Goal: Task Accomplishment & Management: Manage account settings

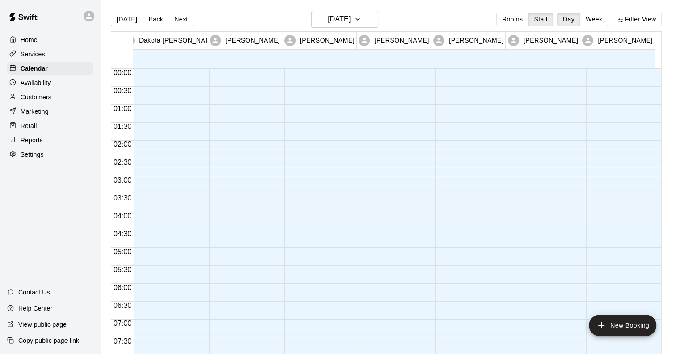
scroll to position [562, 0]
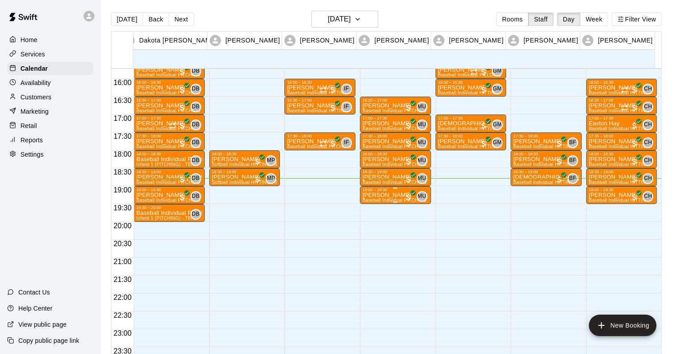
click at [396, 191] on div "19:00 – 19:30" at bounding box center [395, 189] width 66 height 4
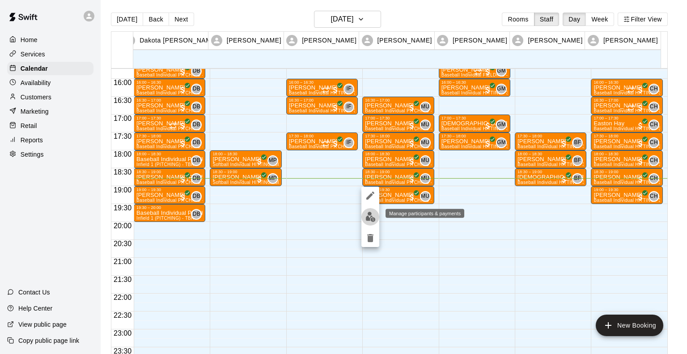
click at [367, 214] on img "edit" at bounding box center [370, 216] width 10 height 10
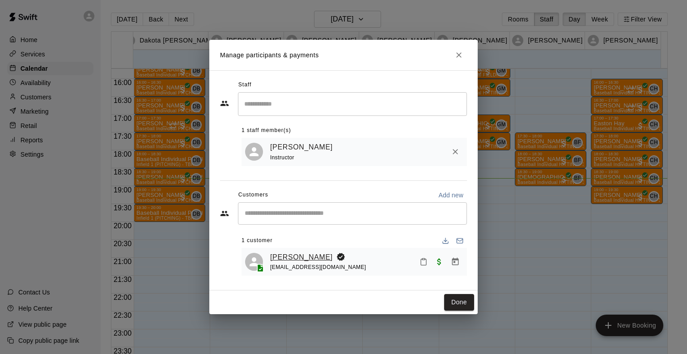
click at [292, 255] on link "[PERSON_NAME]" at bounding box center [301, 257] width 63 height 12
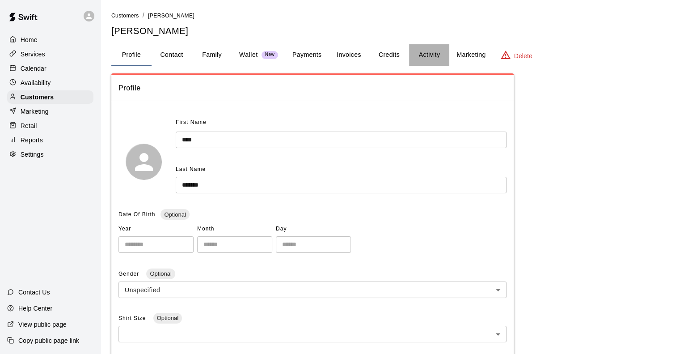
click at [430, 51] on button "Activity" at bounding box center [429, 54] width 40 height 21
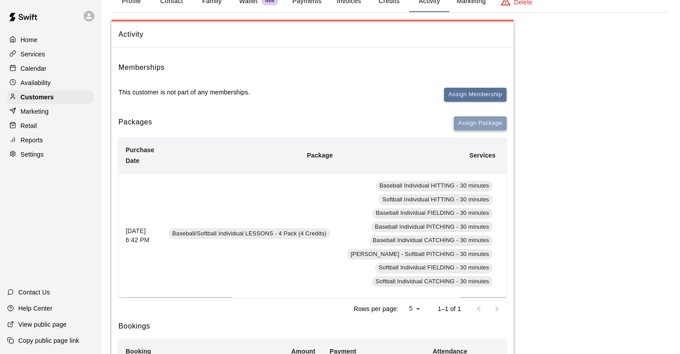
click at [481, 119] on button "Assign Package" at bounding box center [480, 123] width 53 height 14
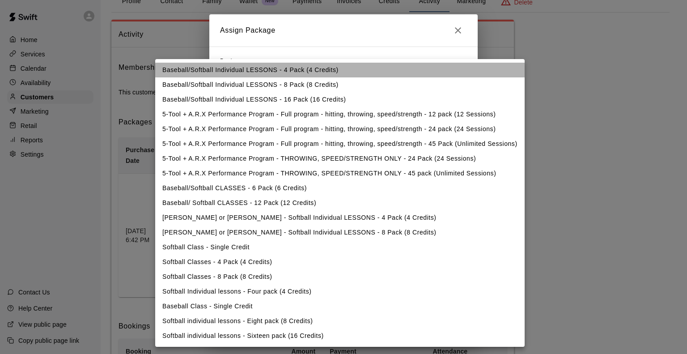
click at [259, 71] on li "Baseball/Softball Individual LESSONS - 4 Pack (4 Credits)" at bounding box center [339, 70] width 369 height 15
type input "**********"
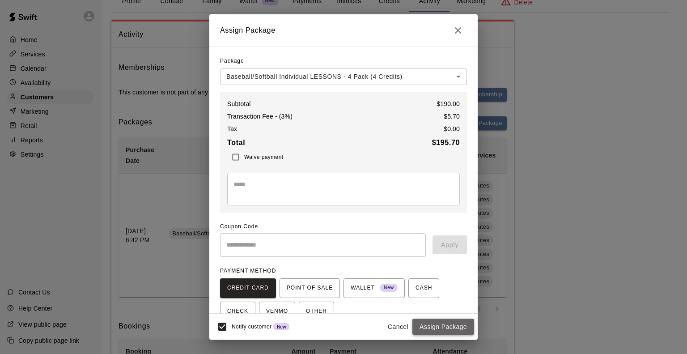
click at [442, 324] on button "Assign Package" at bounding box center [443, 326] width 62 height 17
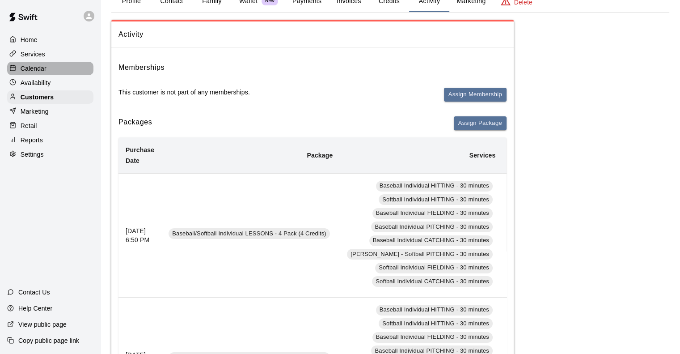
click at [43, 65] on div "Calendar" at bounding box center [50, 68] width 86 height 13
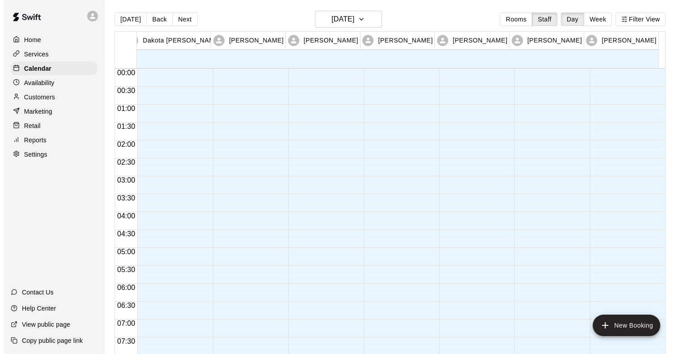
scroll to position [562, 0]
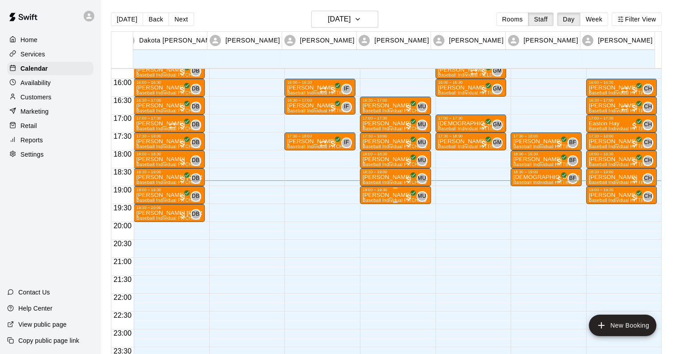
click at [380, 195] on p "[PERSON_NAME]" at bounding box center [395, 195] width 66 height 0
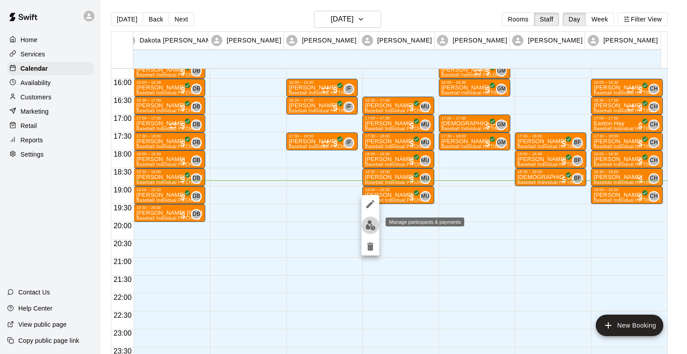
click at [366, 225] on img "edit" at bounding box center [370, 225] width 10 height 10
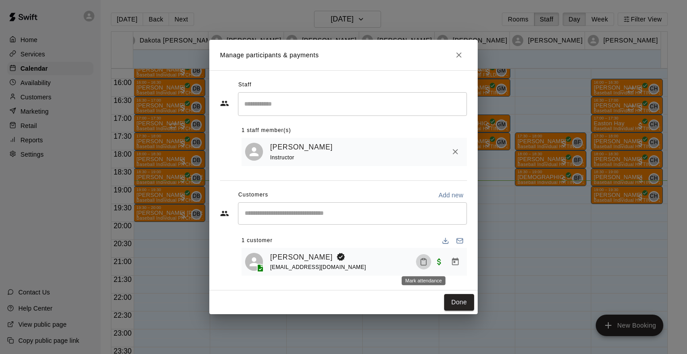
click at [426, 261] on icon "Mark attendance" at bounding box center [423, 262] width 5 height 6
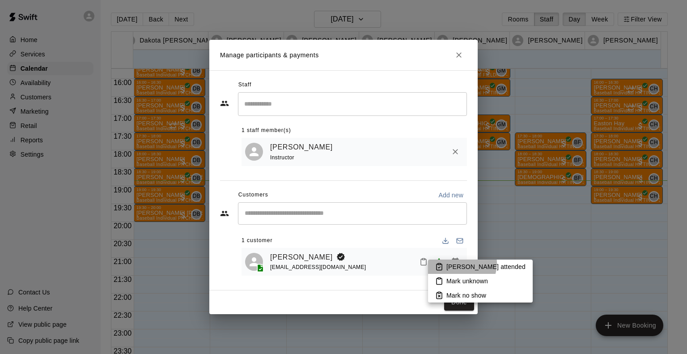
click at [456, 263] on p "[PERSON_NAME] attended" at bounding box center [485, 266] width 79 height 9
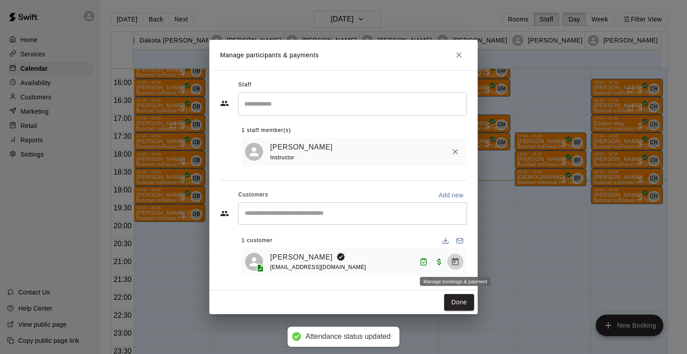
click at [456, 263] on icon "Manage bookings & payment" at bounding box center [455, 261] width 9 height 9
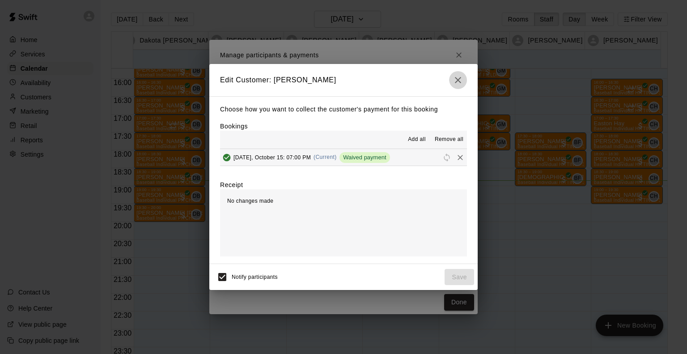
click at [459, 79] on icon "button" at bounding box center [457, 80] width 11 height 11
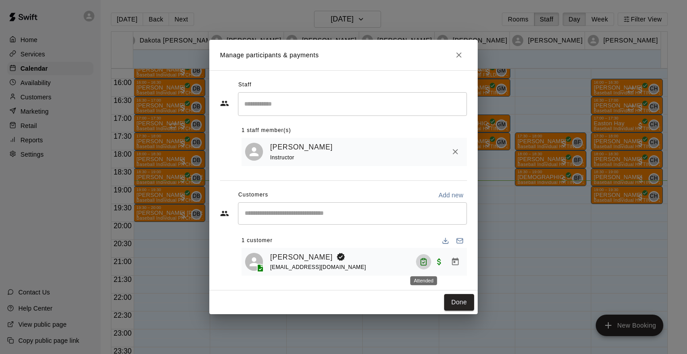
click at [426, 261] on icon "Attended" at bounding box center [423, 262] width 5 height 6
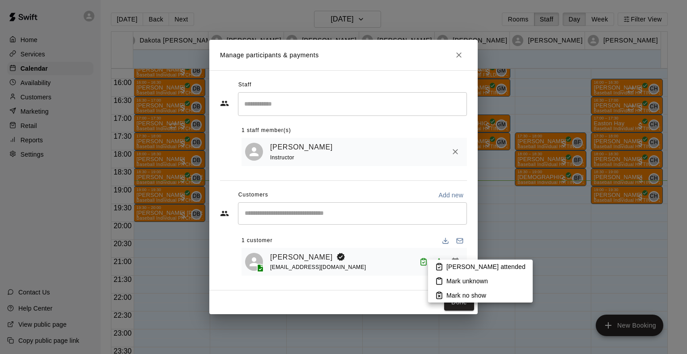
click at [448, 285] on li "Mark unknown" at bounding box center [480, 281] width 105 height 14
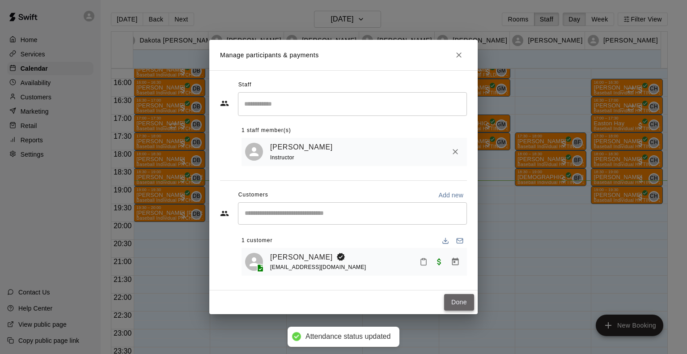
click at [457, 307] on button "Done" at bounding box center [459, 302] width 30 height 17
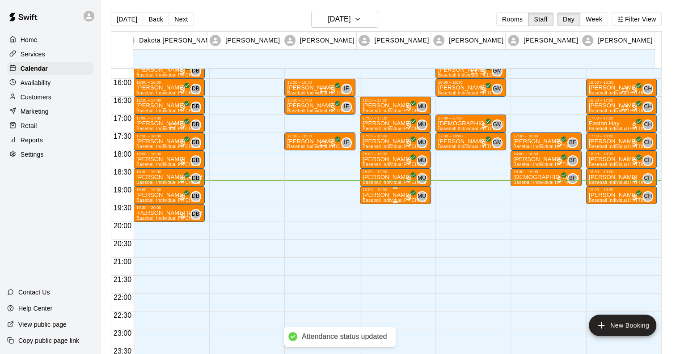
click at [371, 191] on div "19:00 – 19:30" at bounding box center [395, 189] width 66 height 4
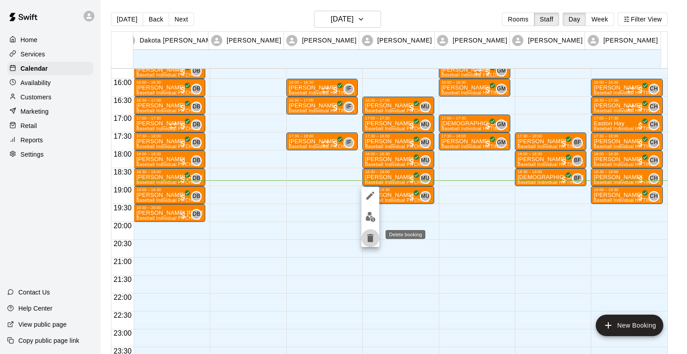
click at [367, 243] on button "delete" at bounding box center [370, 238] width 18 height 18
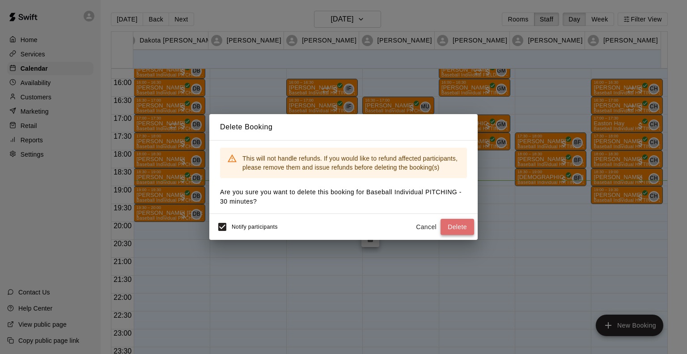
click at [464, 225] on button "Delete" at bounding box center [457, 227] width 34 height 17
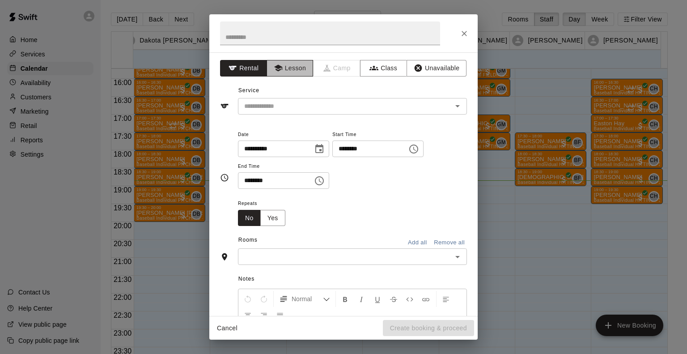
click at [292, 62] on button "Lesson" at bounding box center [289, 68] width 47 height 17
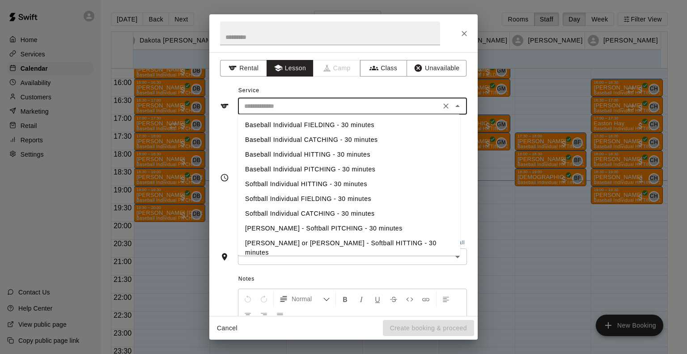
click at [292, 105] on input "text" at bounding box center [338, 106] width 197 height 11
click at [295, 167] on li "Baseball Individual PITCHING - 30 minutes" at bounding box center [349, 169] width 222 height 15
type input "**********"
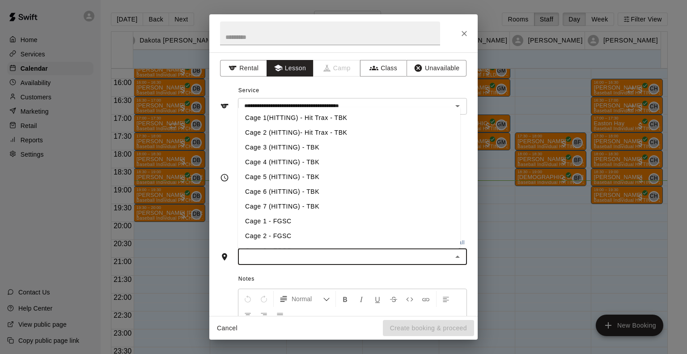
click at [284, 257] on input "text" at bounding box center [344, 256] width 209 height 11
click at [288, 234] on li "Infield 2 (PITCHING) - TBK" at bounding box center [349, 235] width 222 height 15
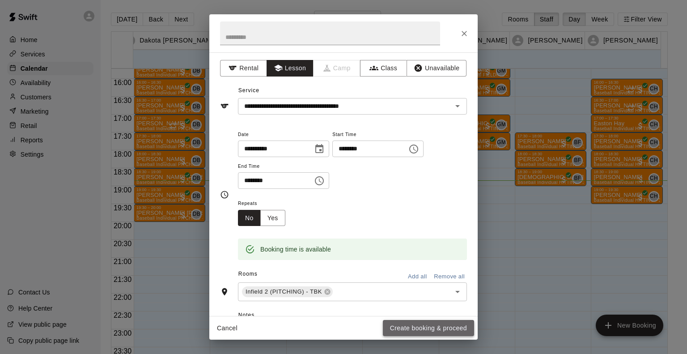
click at [432, 323] on button "Create booking & proceed" at bounding box center [428, 328] width 91 height 17
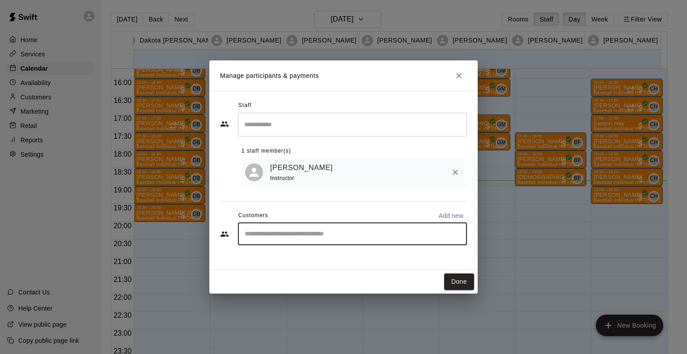
click at [300, 232] on input "Start typing to search customers..." at bounding box center [352, 233] width 221 height 9
type input "***"
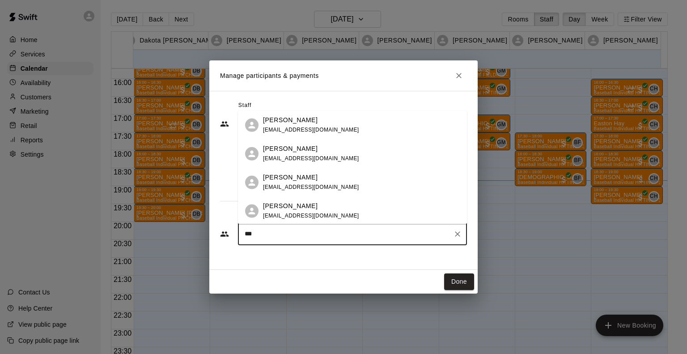
click at [272, 150] on p "[PERSON_NAME]" at bounding box center [290, 148] width 55 height 9
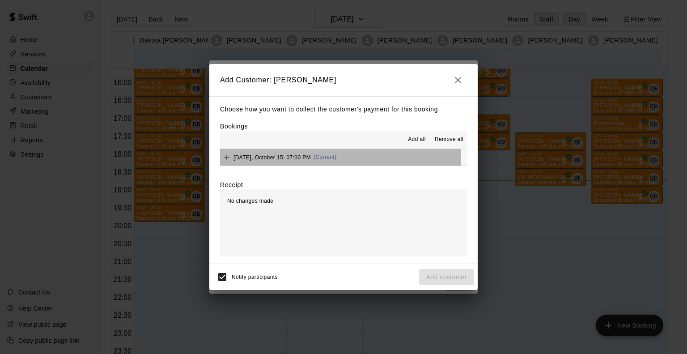
click at [270, 157] on span "[DATE], October 15: 07:00 PM" at bounding box center [271, 157] width 77 height 6
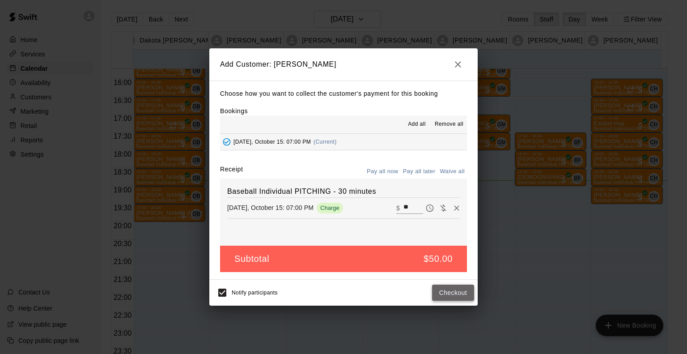
click at [450, 293] on button "Checkout" at bounding box center [453, 292] width 42 height 17
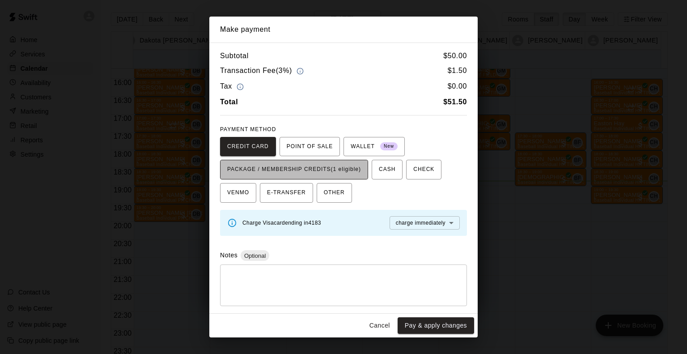
click at [286, 171] on span "PACKAGE / MEMBERSHIP CREDITS (1 eligible)" at bounding box center [294, 169] width 134 height 14
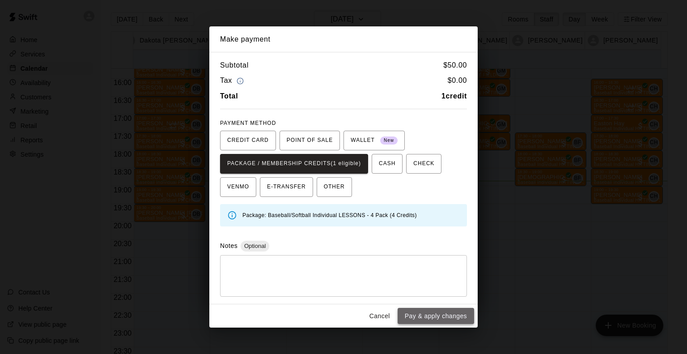
click at [470, 312] on button "Pay & apply changes" at bounding box center [435, 316] width 76 height 17
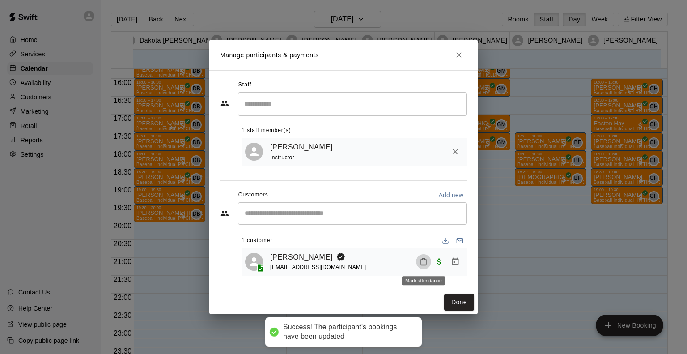
click at [424, 259] on icon "Mark attendance" at bounding box center [423, 261] width 8 height 8
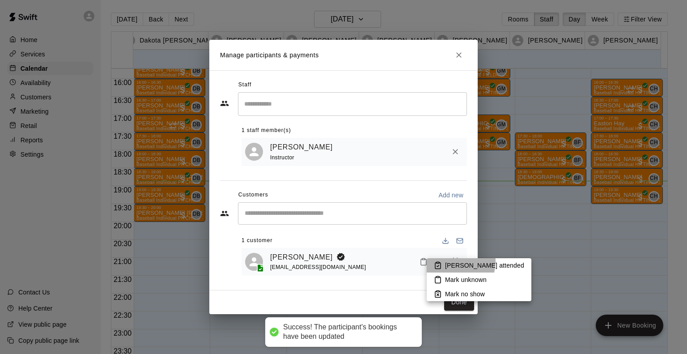
click at [446, 261] on p "[PERSON_NAME] attended" at bounding box center [484, 265] width 79 height 9
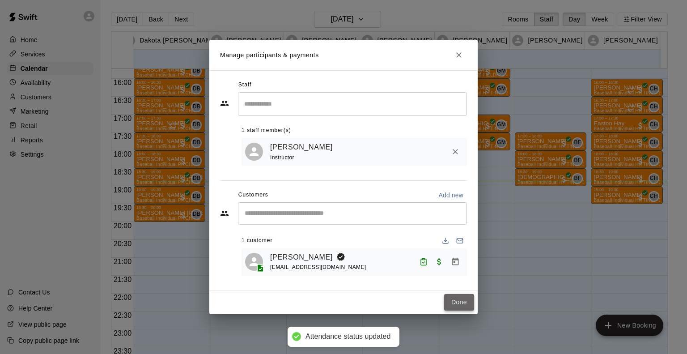
click at [459, 302] on button "Done" at bounding box center [459, 302] width 30 height 17
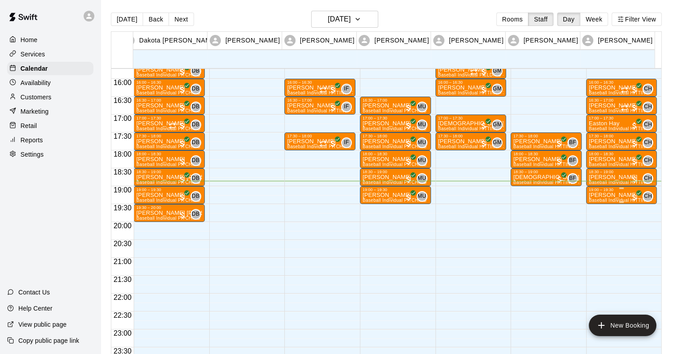
click at [608, 198] on span "Baseball Individual HITTING - 30 minutes (Cage 3 (HITTING) - TBK)" at bounding box center [661, 200] width 144 height 5
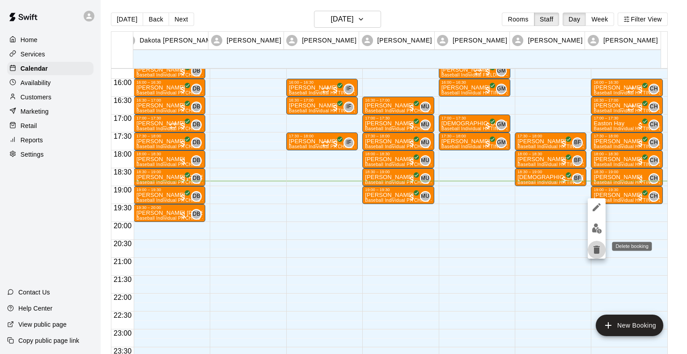
click at [598, 245] on icon "delete" at bounding box center [596, 249] width 11 height 11
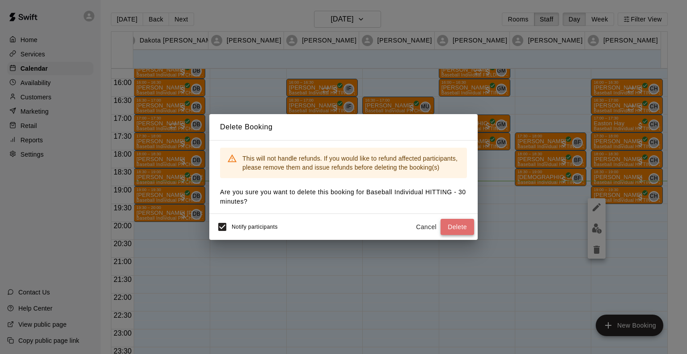
click at [454, 222] on button "Delete" at bounding box center [457, 227] width 34 height 17
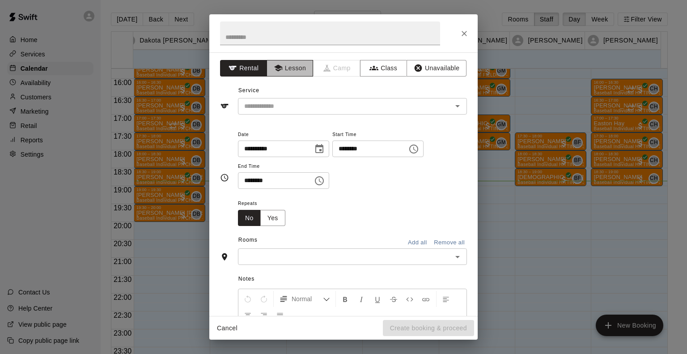
click at [278, 67] on icon "button" at bounding box center [278, 68] width 8 height 7
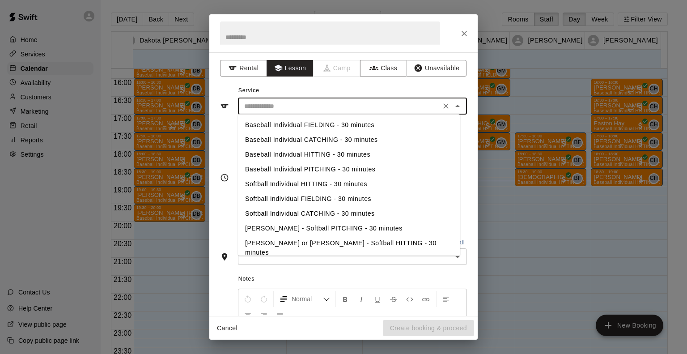
click at [282, 104] on input "text" at bounding box center [338, 106] width 197 height 11
click at [288, 152] on li "Baseball Individual HITTING - 30 minutes" at bounding box center [349, 154] width 222 height 15
type input "**********"
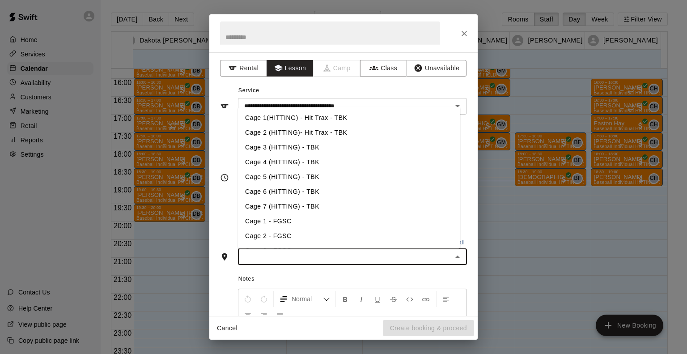
click at [276, 259] on input "text" at bounding box center [344, 256] width 209 height 11
click at [279, 145] on li "Cage 3 (HITTING) - TBK" at bounding box center [349, 147] width 222 height 15
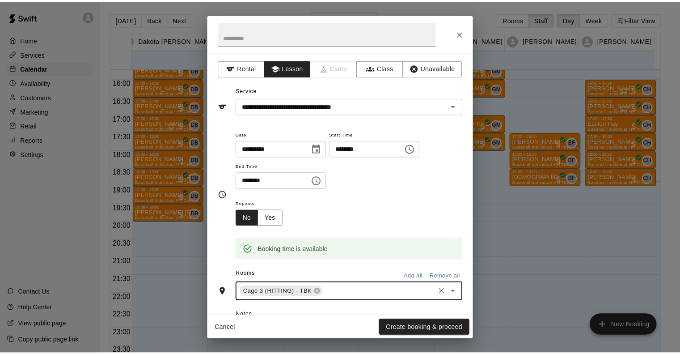
scroll to position [129, 0]
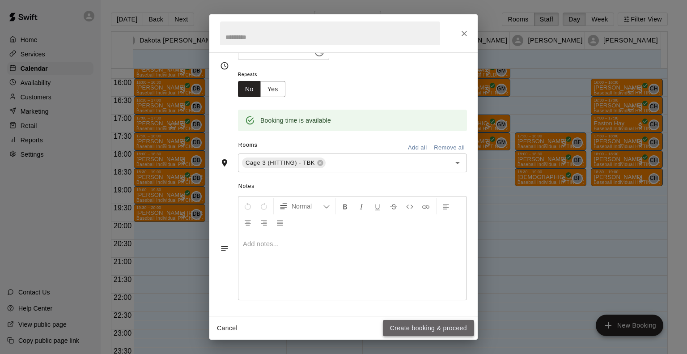
click at [414, 325] on button "Create booking & proceed" at bounding box center [428, 328] width 91 height 17
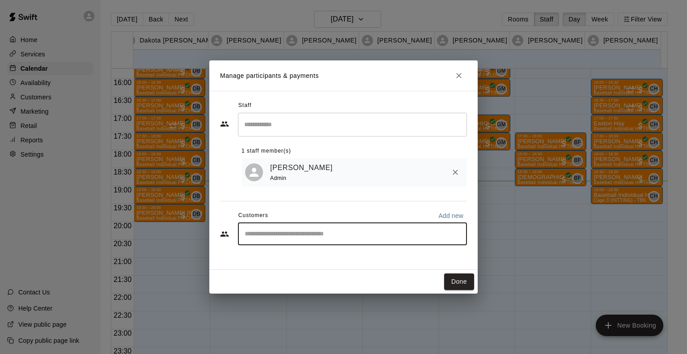
click at [293, 236] on input "Start typing to search customers..." at bounding box center [352, 233] width 221 height 9
type input "***"
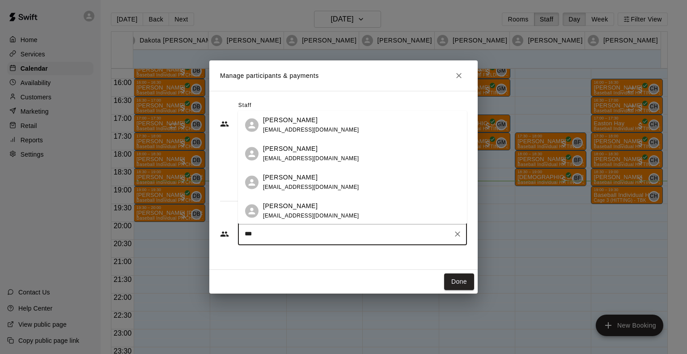
click at [279, 157] on span "[EMAIL_ADDRESS][DOMAIN_NAME]" at bounding box center [311, 158] width 96 height 6
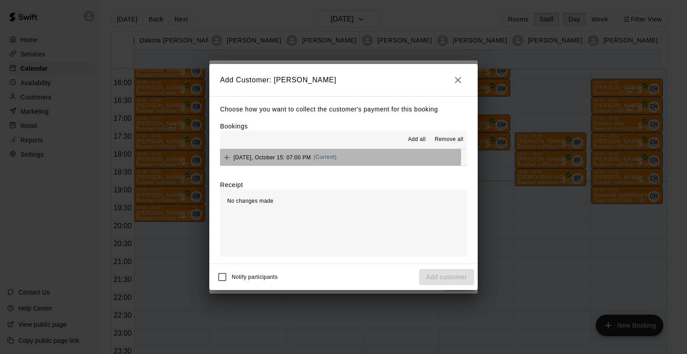
click at [278, 157] on span "[DATE], October 15: 07:00 PM" at bounding box center [271, 157] width 77 height 6
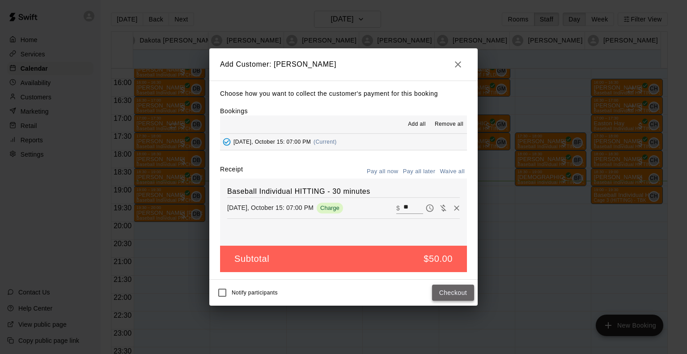
click at [461, 293] on button "Checkout" at bounding box center [453, 292] width 42 height 17
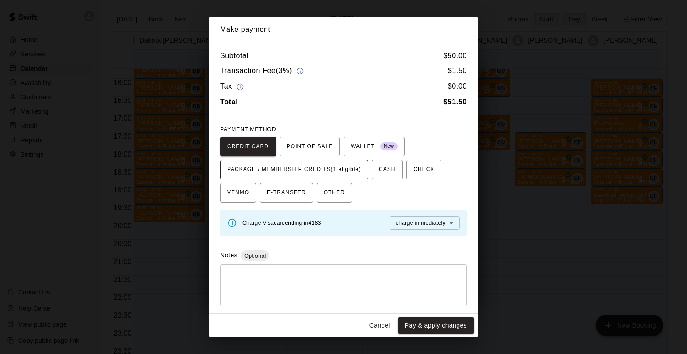
click at [361, 170] on span "PACKAGE / MEMBERSHIP CREDITS (1 eligible)" at bounding box center [294, 169] width 134 height 14
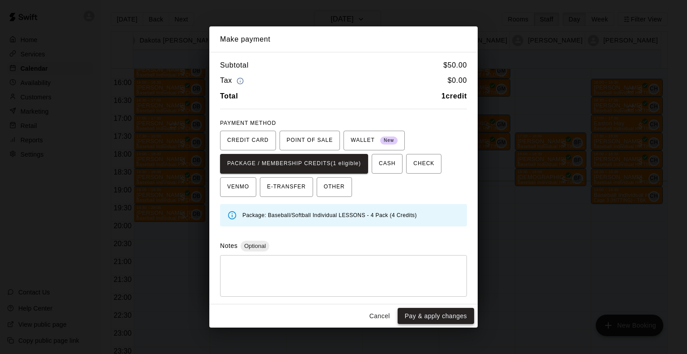
click at [424, 316] on button "Pay & apply changes" at bounding box center [435, 316] width 76 height 17
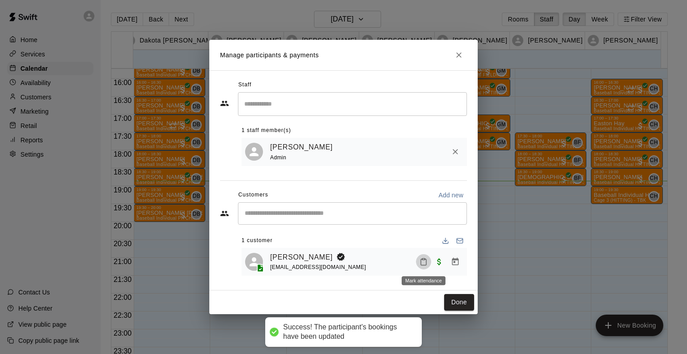
click at [424, 262] on icon "Mark attendance" at bounding box center [423, 261] width 8 height 8
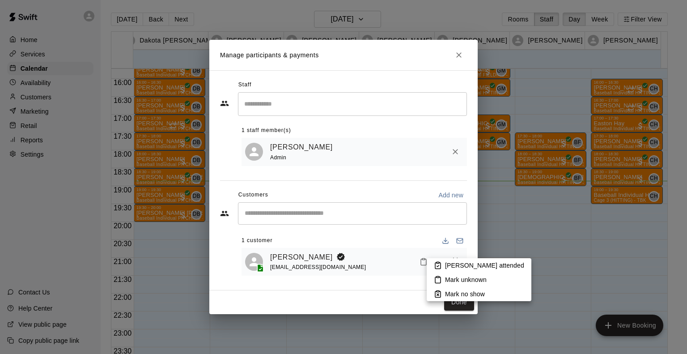
click at [451, 263] on p "[PERSON_NAME] attended" at bounding box center [484, 265] width 79 height 9
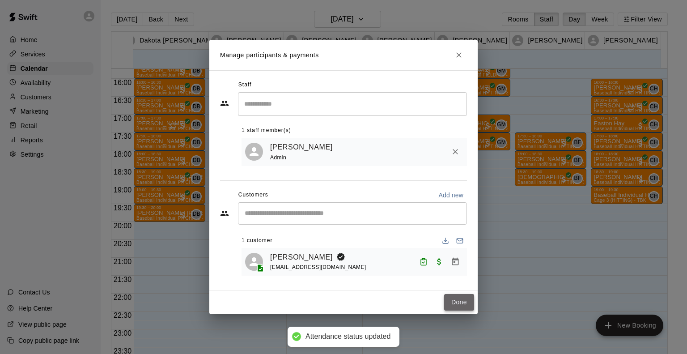
click at [459, 304] on button "Done" at bounding box center [459, 302] width 30 height 17
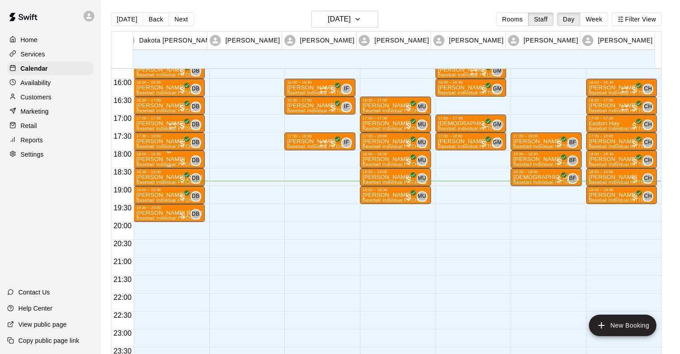
click at [154, 155] on div "18:00 – 18:30" at bounding box center [169, 154] width 66 height 4
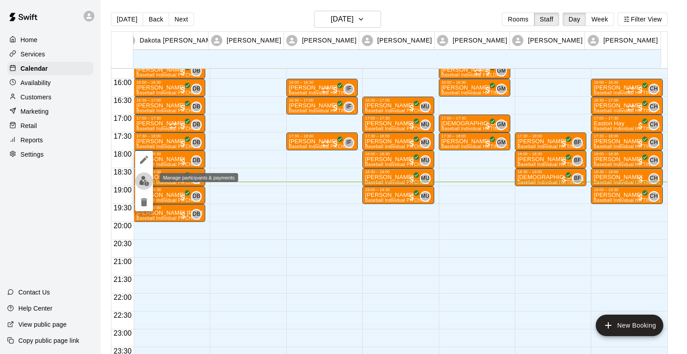
click at [145, 179] on img "edit" at bounding box center [144, 181] width 10 height 10
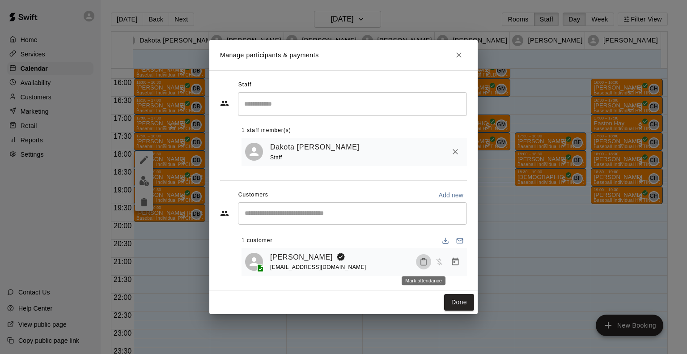
click at [420, 265] on icon "Mark attendance" at bounding box center [423, 261] width 8 height 8
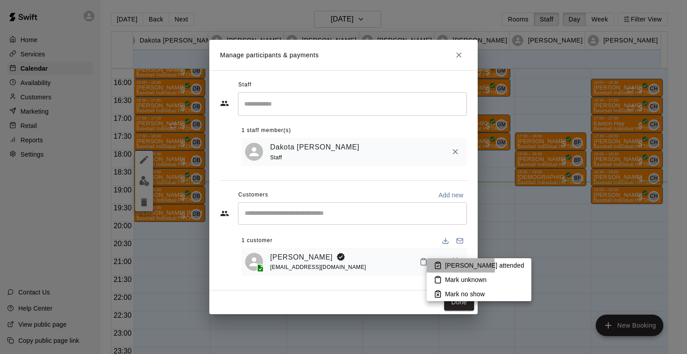
click at [450, 266] on p "[PERSON_NAME] attended" at bounding box center [484, 265] width 79 height 9
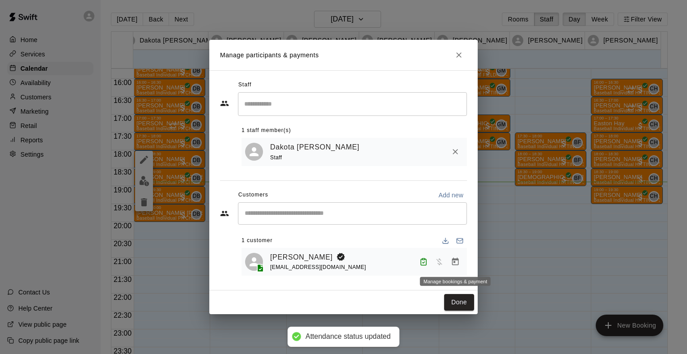
click at [458, 262] on icon "Manage bookings & payment" at bounding box center [455, 261] width 7 height 8
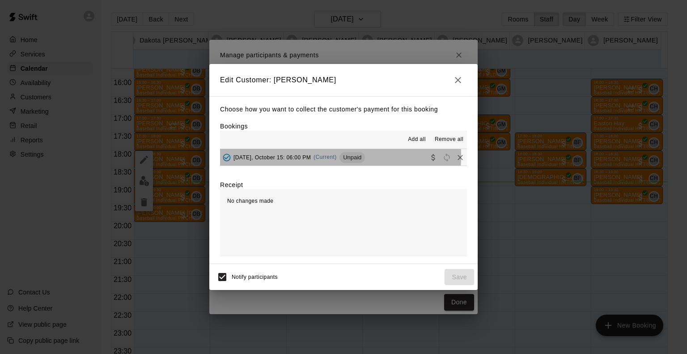
click at [280, 156] on span "[DATE], October 15: 06:00 PM" at bounding box center [271, 157] width 77 height 6
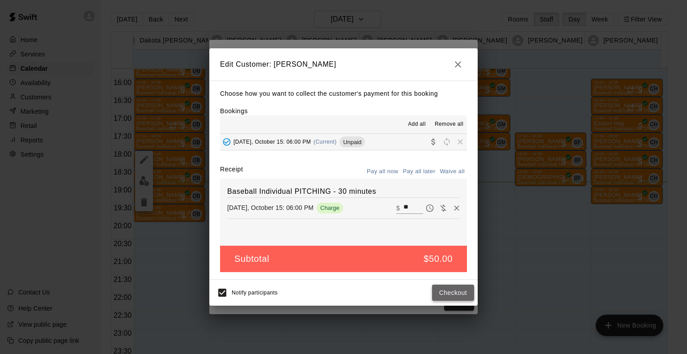
click at [446, 295] on button "Checkout" at bounding box center [453, 292] width 42 height 17
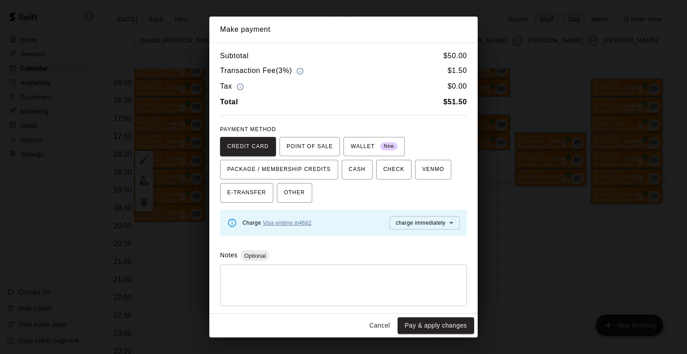
click at [304, 220] on link "Visa ending in 4662" at bounding box center [287, 222] width 49 height 6
click at [279, 219] on link "Mastercard ending in 3692" at bounding box center [296, 222] width 66 height 6
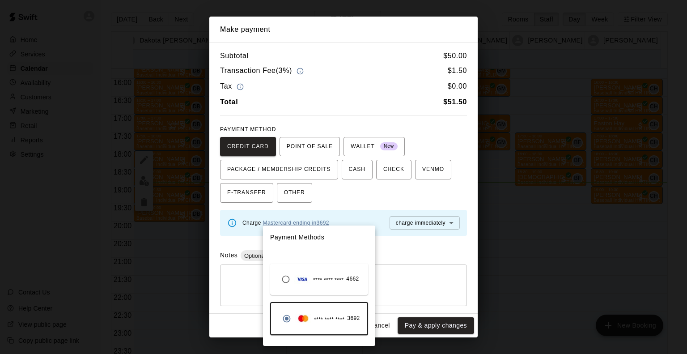
click at [320, 321] on span "**** **** ****" at bounding box center [329, 319] width 30 height 9
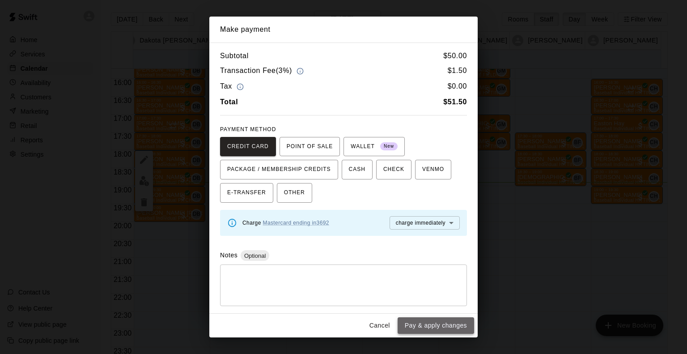
click at [427, 321] on button "Pay & apply changes" at bounding box center [435, 325] width 76 height 17
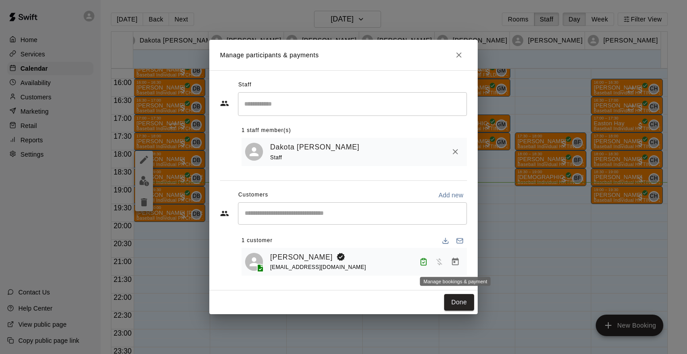
click at [458, 261] on icon "Manage bookings & payment" at bounding box center [455, 261] width 7 height 8
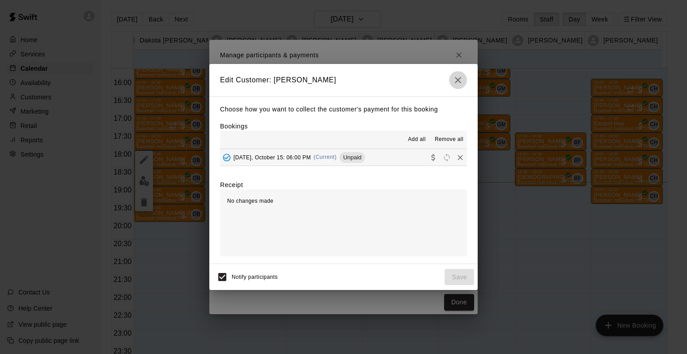
click at [454, 82] on icon "button" at bounding box center [457, 80] width 11 height 11
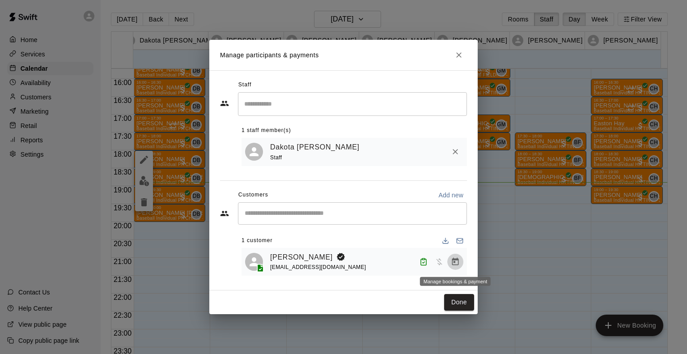
click at [455, 263] on icon "Manage bookings & payment" at bounding box center [455, 261] width 9 height 9
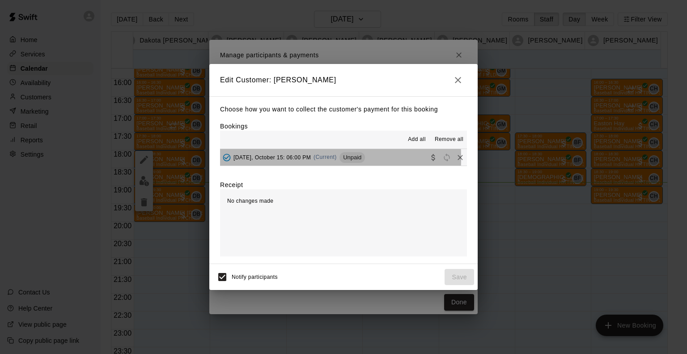
click at [265, 159] on span "[DATE], October 15: 06:00 PM" at bounding box center [271, 157] width 77 height 6
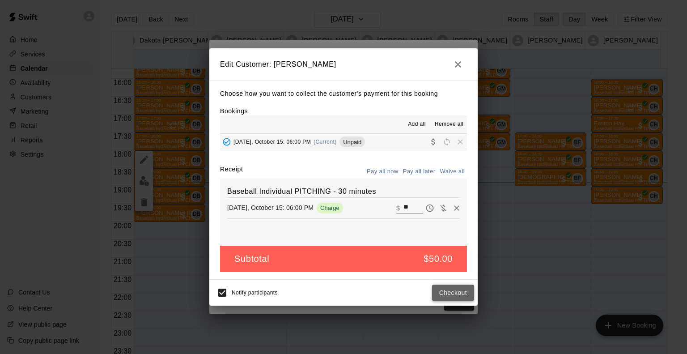
click at [454, 287] on button "Checkout" at bounding box center [453, 292] width 42 height 17
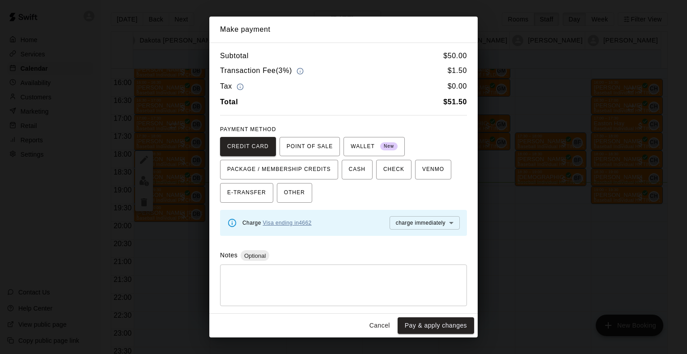
click at [274, 224] on link "Visa ending in 4662" at bounding box center [287, 222] width 49 height 6
click at [446, 329] on button "Pay & apply changes" at bounding box center [435, 325] width 76 height 17
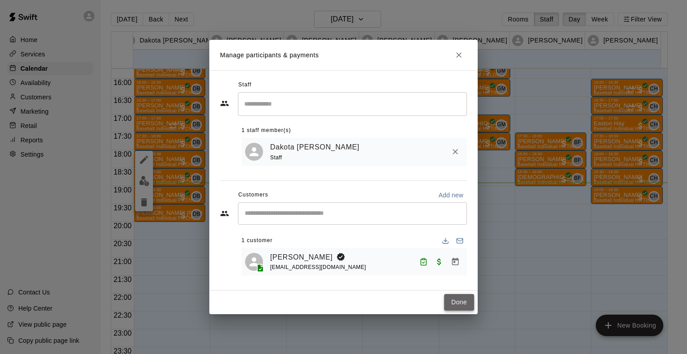
click at [461, 304] on button "Done" at bounding box center [459, 302] width 30 height 17
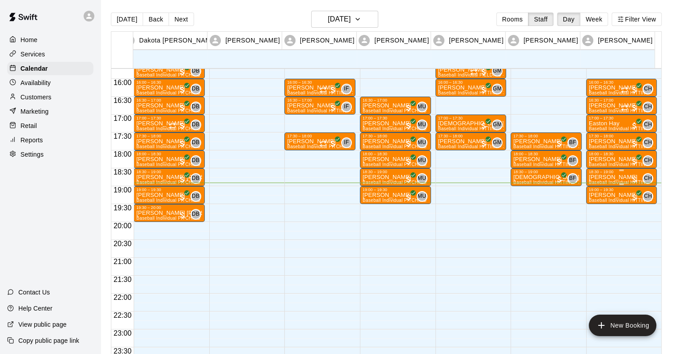
click at [619, 177] on p "[PERSON_NAME]" at bounding box center [622, 177] width 66 height 0
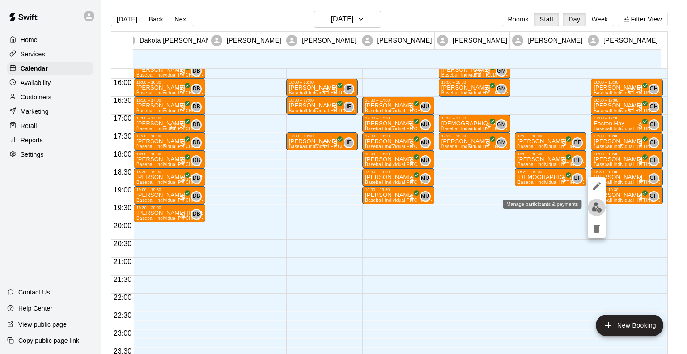
click at [594, 214] on button "edit" at bounding box center [596, 206] width 18 height 17
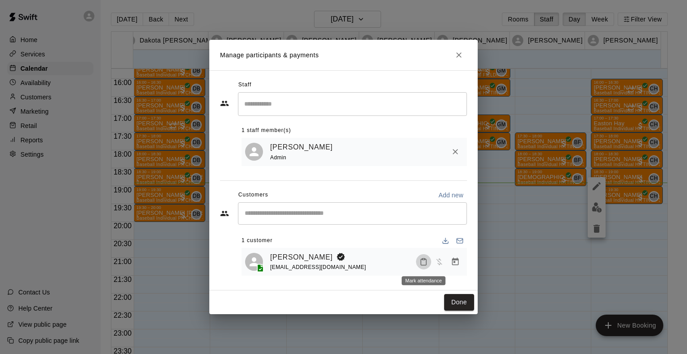
click at [426, 264] on icon "Mark attendance" at bounding box center [423, 261] width 8 height 8
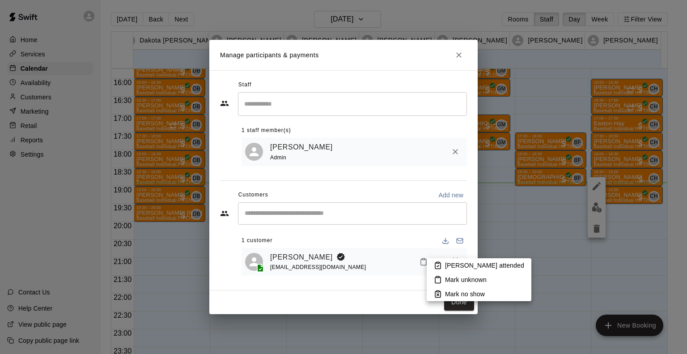
click at [446, 264] on p "[PERSON_NAME] attended" at bounding box center [484, 265] width 79 height 9
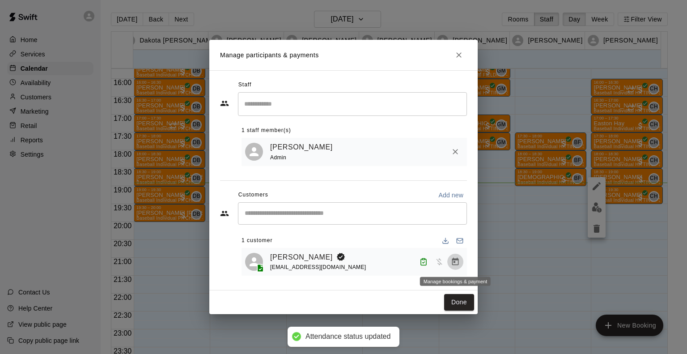
click at [461, 261] on button "Manage bookings & payment" at bounding box center [455, 261] width 16 height 16
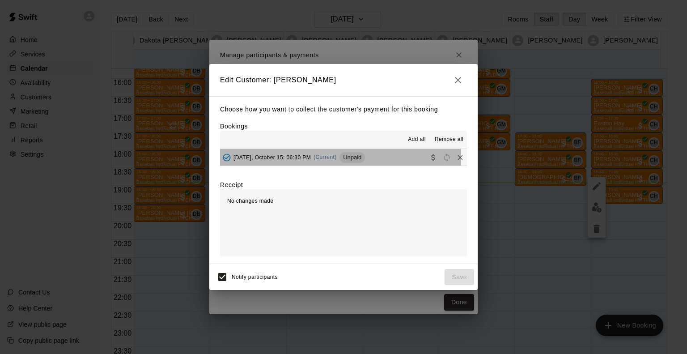
click at [310, 158] on span "[DATE], October 15: 06:30 PM" at bounding box center [271, 157] width 77 height 6
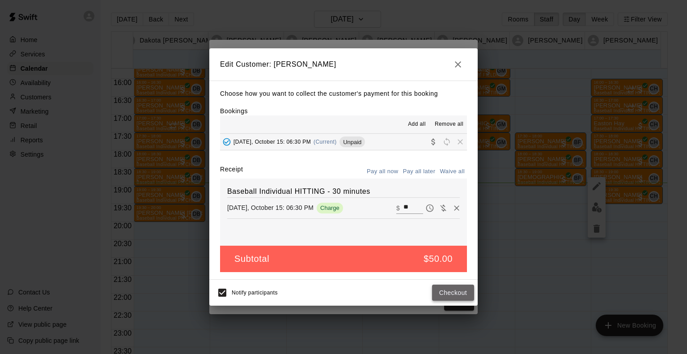
click at [438, 290] on button "Checkout" at bounding box center [453, 292] width 42 height 17
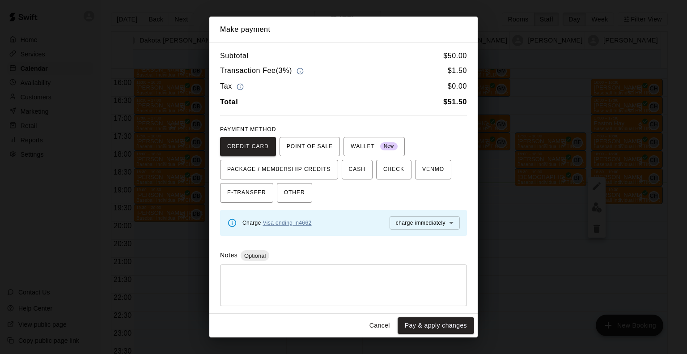
click at [292, 221] on link "Visa ending in 4662" at bounding box center [287, 222] width 49 height 6
click at [434, 327] on button "Pay & apply changes" at bounding box center [435, 325] width 76 height 17
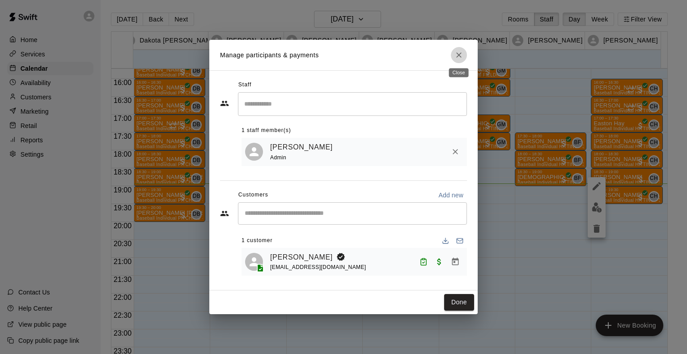
click at [461, 53] on icon "Close" at bounding box center [458, 55] width 9 height 9
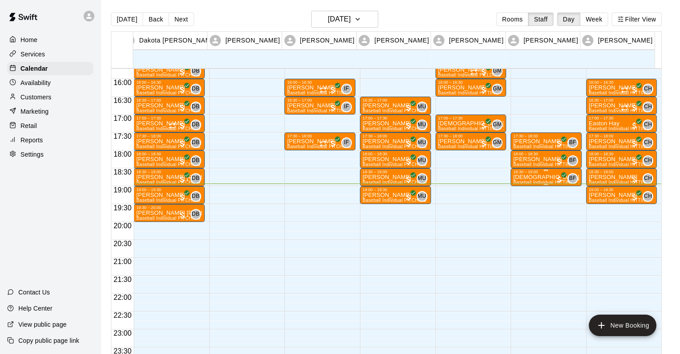
click at [533, 177] on p "[DEMOGRAPHIC_DATA][PERSON_NAME]" at bounding box center [546, 177] width 66 height 0
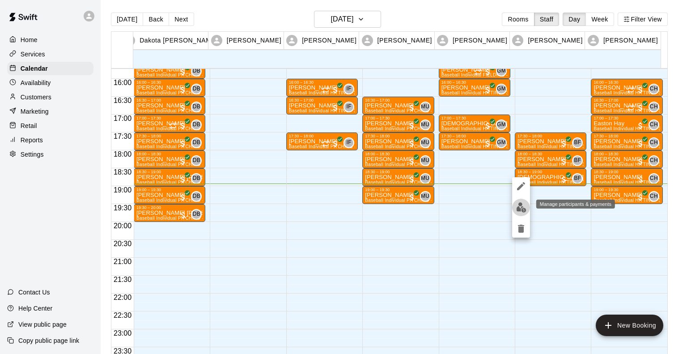
click at [520, 207] on img "edit" at bounding box center [521, 207] width 10 height 10
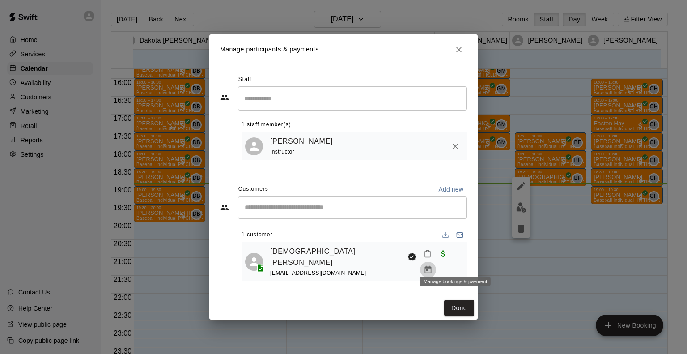
click at [432, 265] on icon "Manage bookings & payment" at bounding box center [427, 269] width 9 height 9
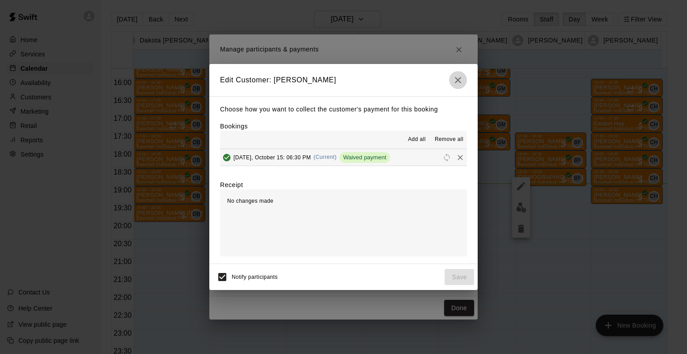
click at [458, 80] on icon "button" at bounding box center [458, 80] width 6 height 6
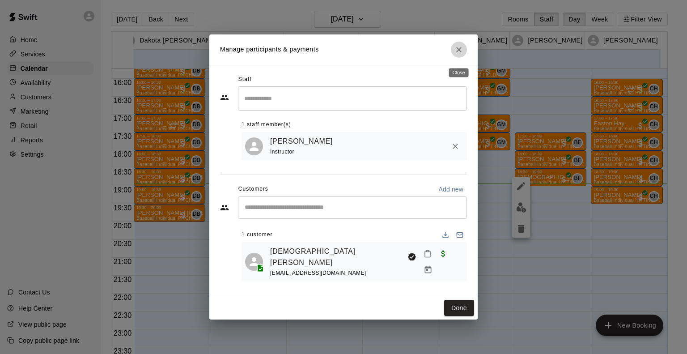
click at [458, 52] on icon "Close" at bounding box center [458, 49] width 9 height 9
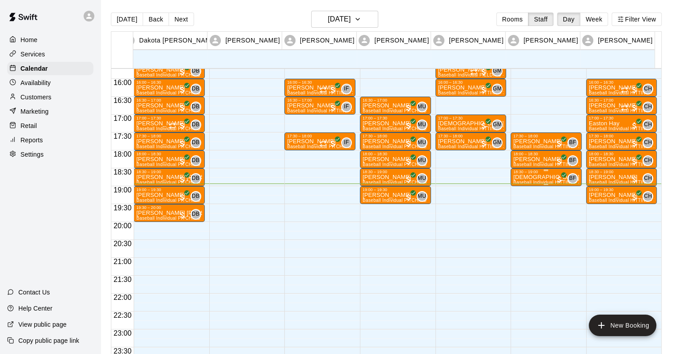
click at [531, 177] on p "[DEMOGRAPHIC_DATA][PERSON_NAME]" at bounding box center [546, 177] width 66 height 0
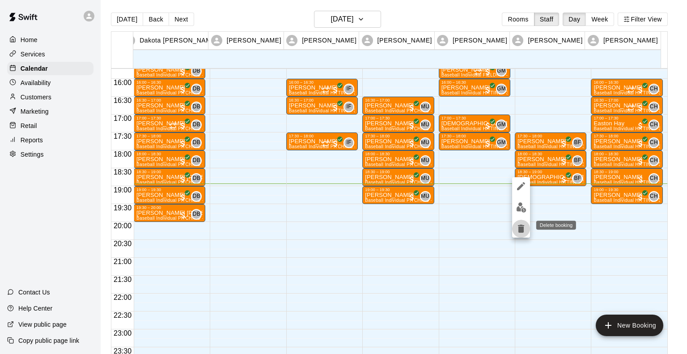
click at [524, 229] on icon "delete" at bounding box center [520, 228] width 11 height 11
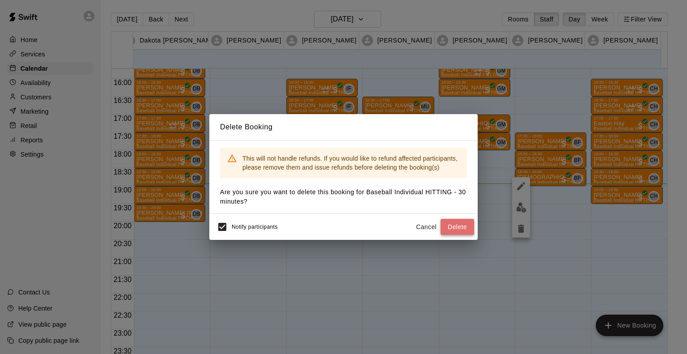
click at [459, 228] on button "Delete" at bounding box center [457, 227] width 34 height 17
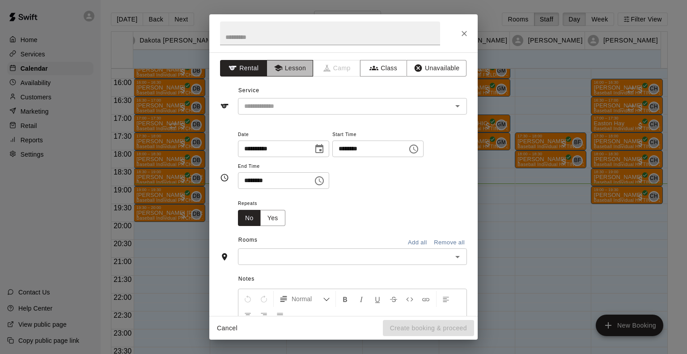
click at [293, 66] on button "Lesson" at bounding box center [289, 68] width 47 height 17
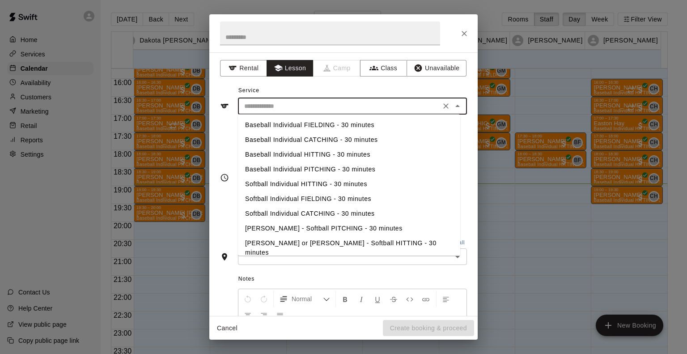
click at [291, 101] on input "text" at bounding box center [338, 106] width 197 height 11
click at [291, 157] on li "Baseball Individual HITTING - 30 minutes" at bounding box center [349, 154] width 222 height 15
type input "**********"
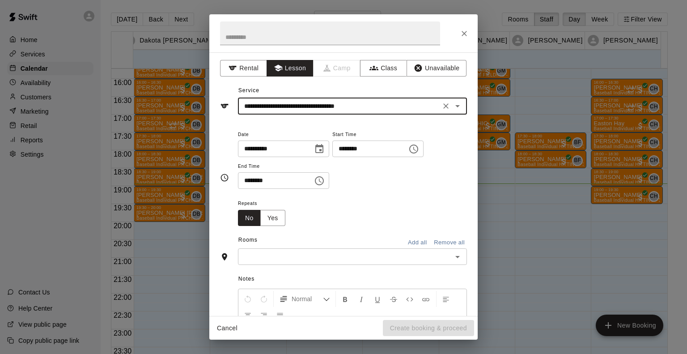
click at [287, 263] on div "​" at bounding box center [352, 256] width 229 height 17
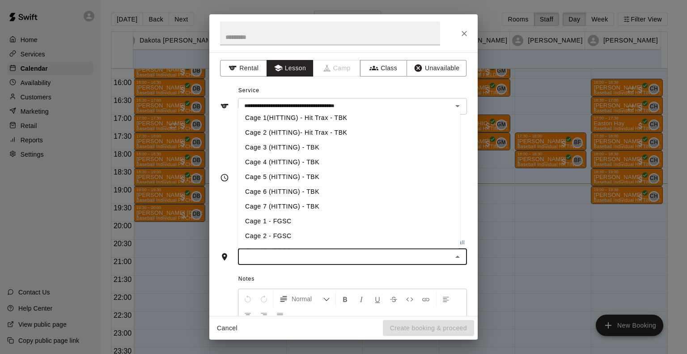
click at [284, 164] on li "Cage 4 (HITTING) - TBK" at bounding box center [349, 162] width 222 height 15
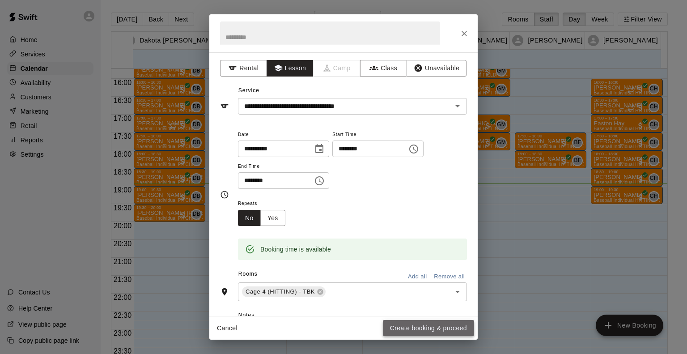
click at [411, 325] on button "Create booking & proceed" at bounding box center [428, 328] width 91 height 17
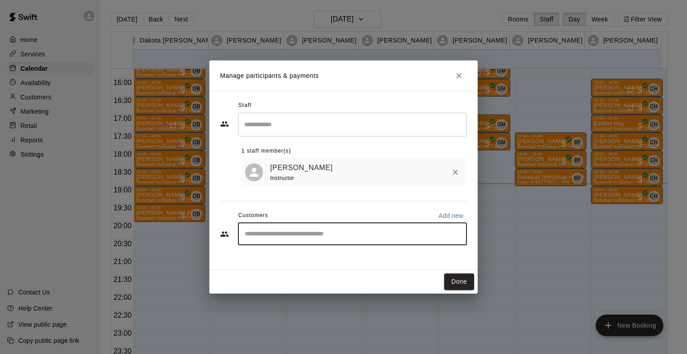
click at [339, 231] on input "Start typing to search customers..." at bounding box center [352, 233] width 221 height 9
type input "***"
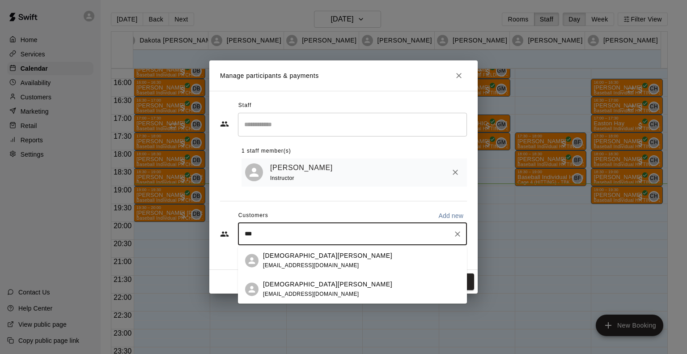
click at [336, 285] on div "[DEMOGRAPHIC_DATA][PERSON_NAME] [EMAIL_ADDRESS][DOMAIN_NAME]" at bounding box center [361, 288] width 197 height 19
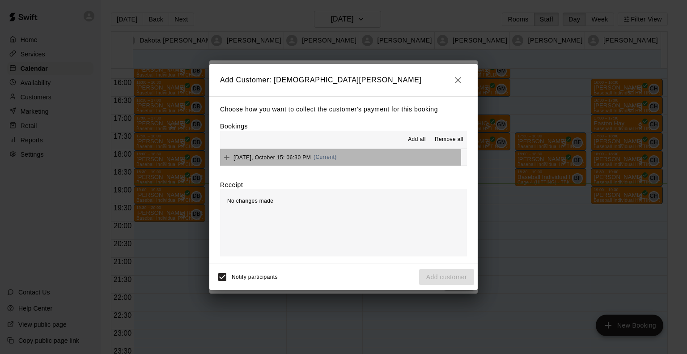
click at [278, 160] on span "[DATE], October 15: 06:30 PM" at bounding box center [271, 157] width 77 height 6
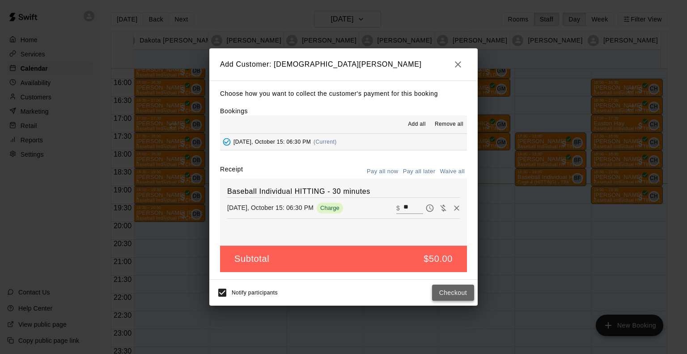
click at [446, 291] on button "Checkout" at bounding box center [453, 292] width 42 height 17
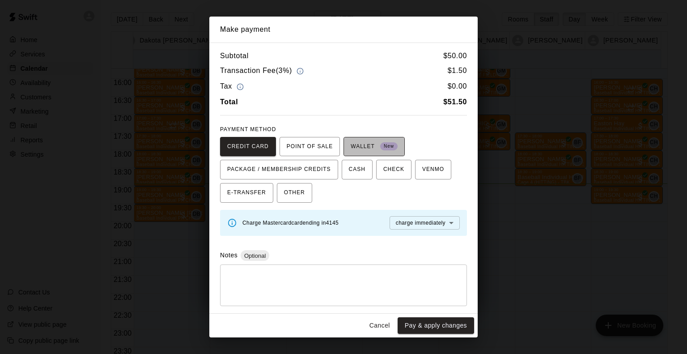
click at [346, 144] on button "WALLET New" at bounding box center [373, 147] width 61 height 20
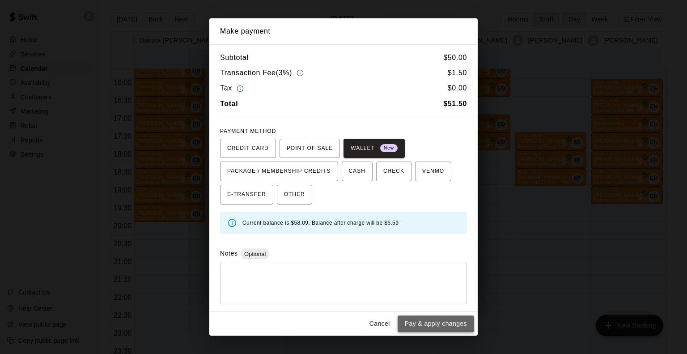
click at [413, 321] on button "Pay & apply changes" at bounding box center [435, 323] width 76 height 17
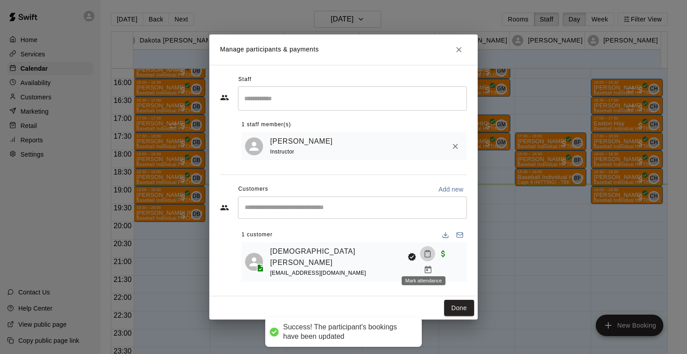
click at [425, 257] on icon "Mark attendance" at bounding box center [427, 254] width 5 height 6
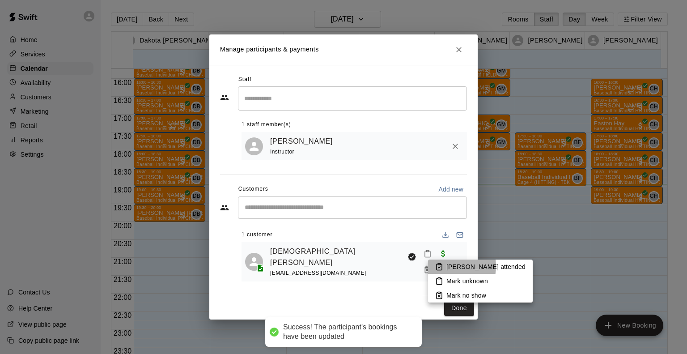
click at [447, 266] on p "[PERSON_NAME] attended" at bounding box center [485, 266] width 79 height 9
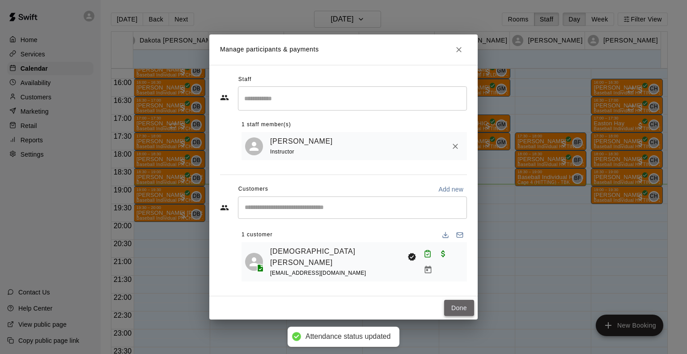
click at [463, 305] on button "Done" at bounding box center [459, 307] width 30 height 17
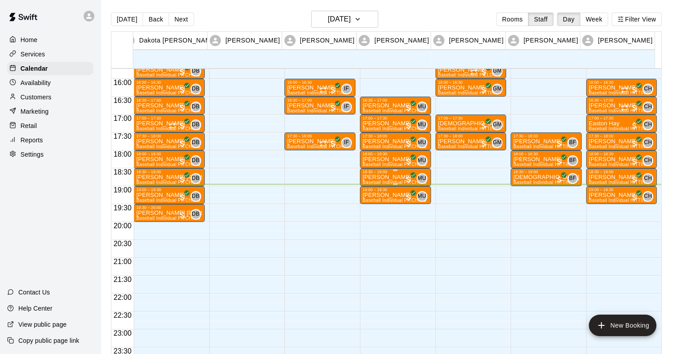
click at [397, 173] on div "18:30 – 19:00" at bounding box center [395, 171] width 66 height 4
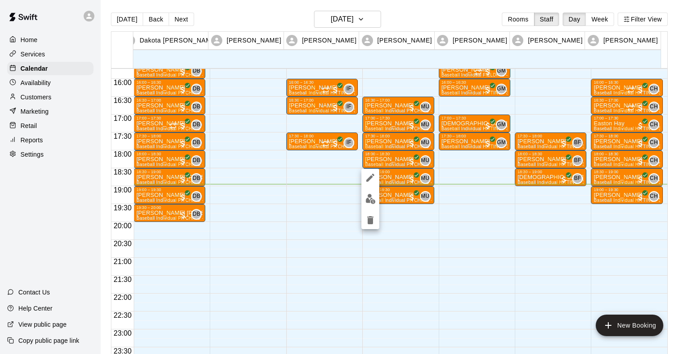
click at [422, 23] on div at bounding box center [343, 177] width 687 height 354
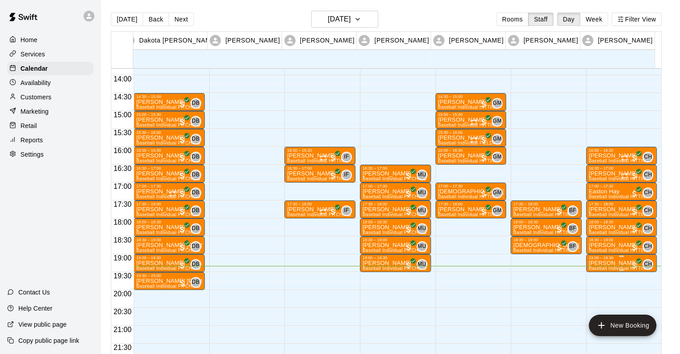
scroll to position [493, 0]
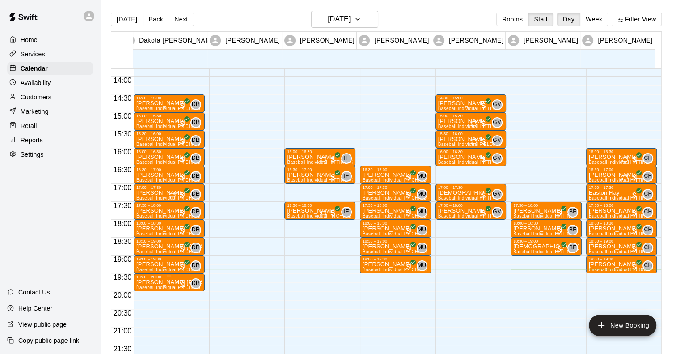
click at [163, 278] on div "19:30 – 20:00" at bounding box center [169, 276] width 66 height 4
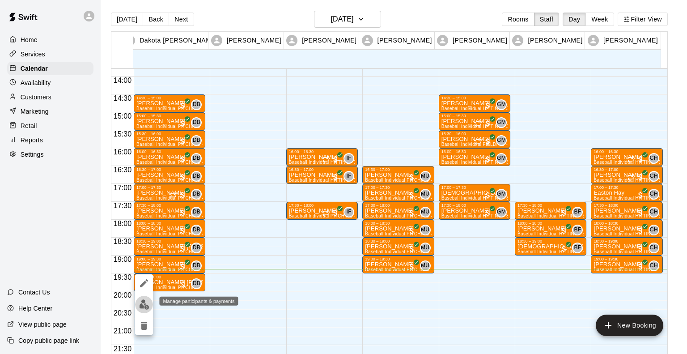
click at [145, 303] on img "edit" at bounding box center [144, 304] width 10 height 10
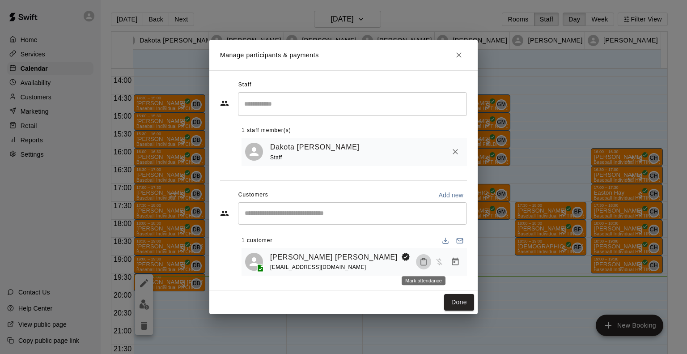
click at [423, 259] on rect "Mark attendance" at bounding box center [423, 258] width 3 height 1
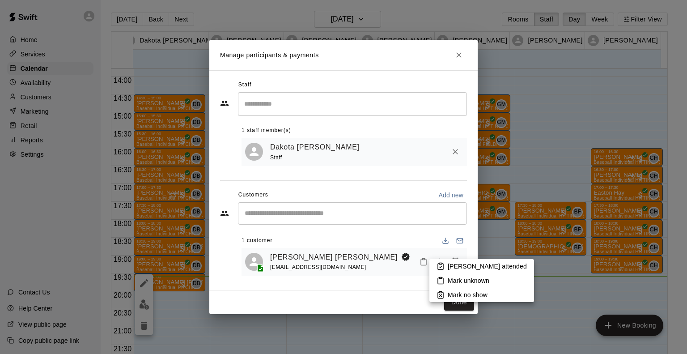
click at [452, 267] on p "[PERSON_NAME] attended" at bounding box center [486, 265] width 79 height 9
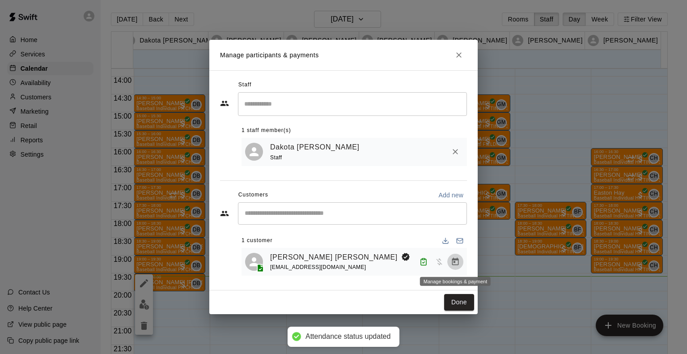
click at [457, 262] on icon "Manage bookings & payment" at bounding box center [455, 261] width 9 height 9
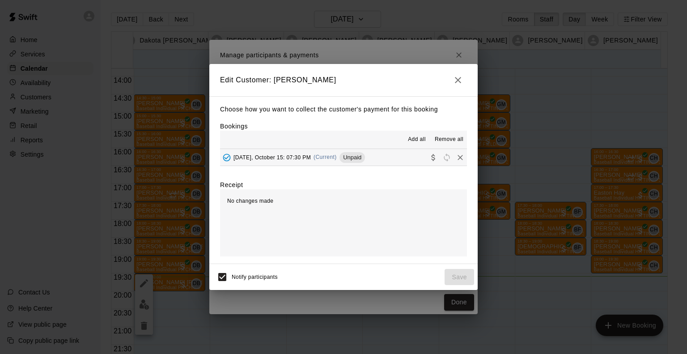
click at [323, 158] on div "[DATE], October 15: 07:30 PM (Current) Unpaid" at bounding box center [292, 157] width 145 height 13
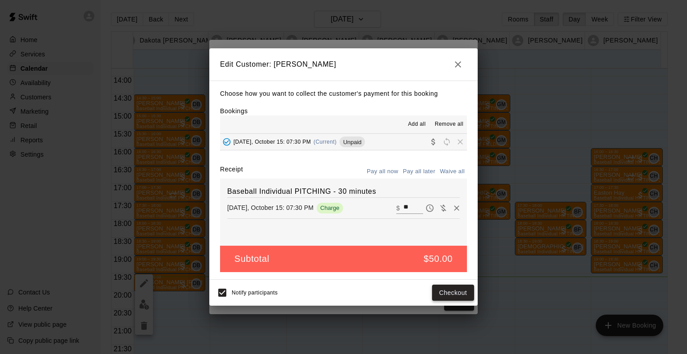
click at [452, 296] on button "Checkout" at bounding box center [453, 292] width 42 height 17
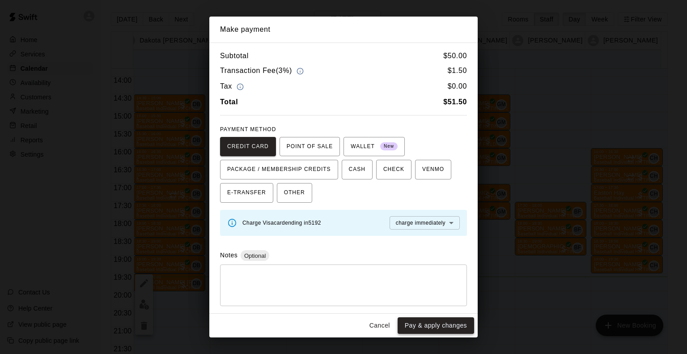
click at [424, 321] on button "Pay & apply changes" at bounding box center [435, 325] width 76 height 17
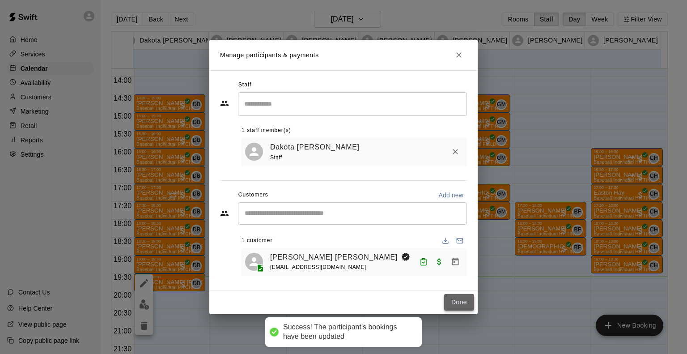
click at [454, 305] on button "Done" at bounding box center [459, 302] width 30 height 17
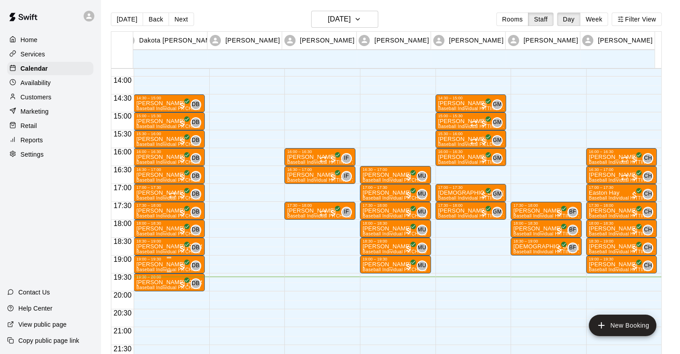
click at [163, 260] on div "19:00 – 19:30" at bounding box center [169, 259] width 66 height 4
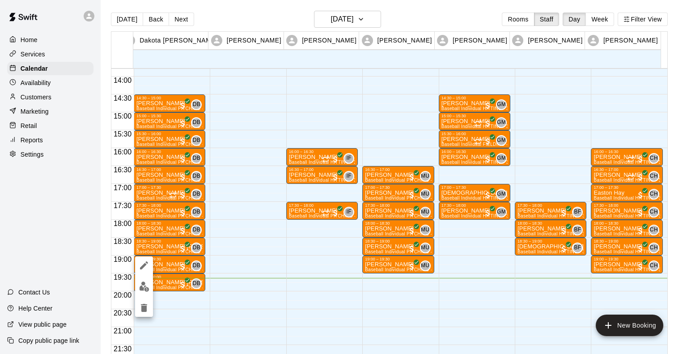
click at [373, 16] on div at bounding box center [343, 177] width 687 height 354
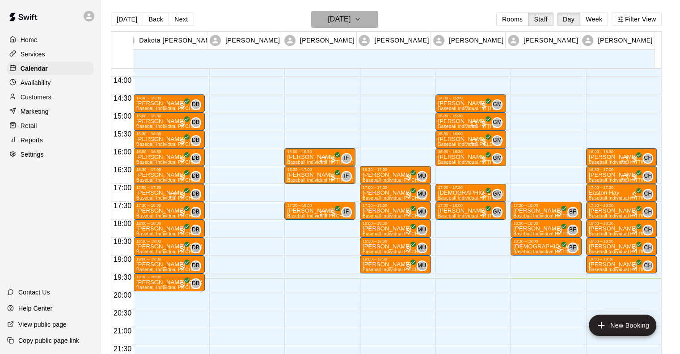
click at [373, 16] on button "[DATE]" at bounding box center [344, 19] width 67 height 17
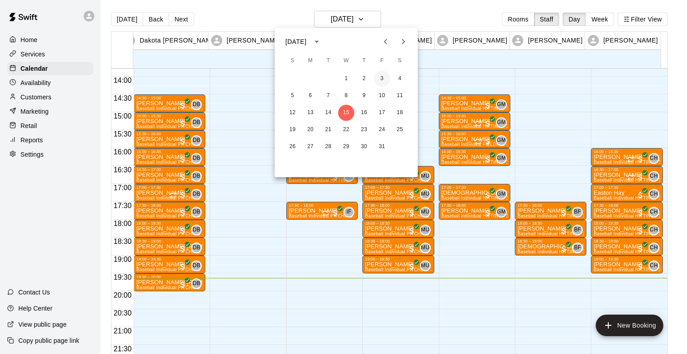
click at [383, 78] on button "3" at bounding box center [382, 79] width 16 height 16
